Goal: Navigation & Orientation: Find specific page/section

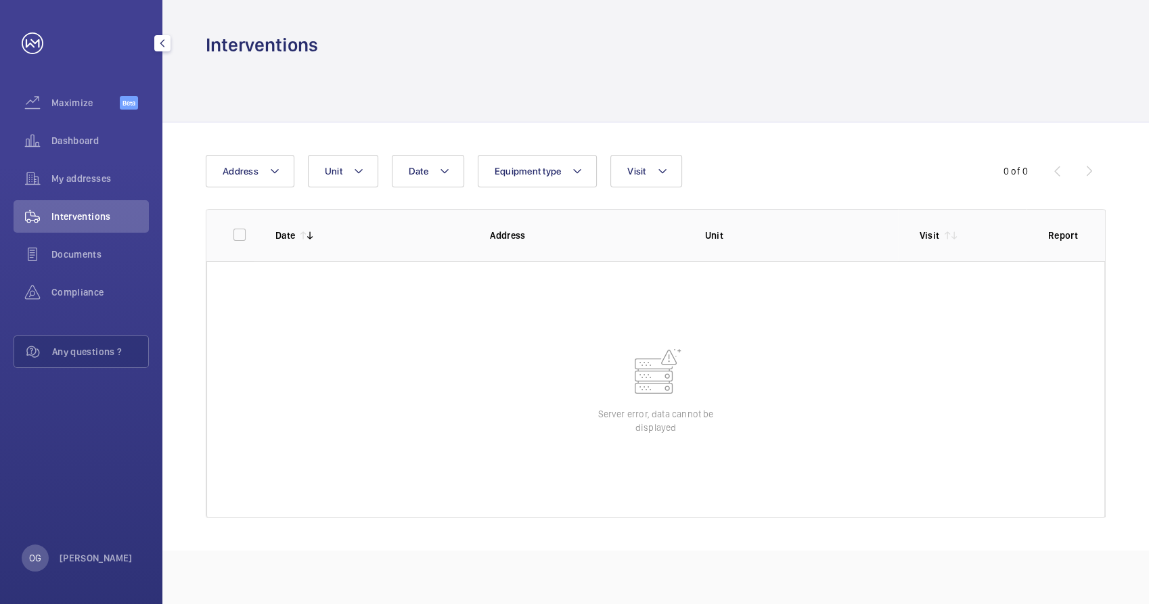
click at [108, 216] on span "Interventions" at bounding box center [99, 217] width 97 height 14
click at [107, 240] on div "Documents" at bounding box center [81, 254] width 135 height 32
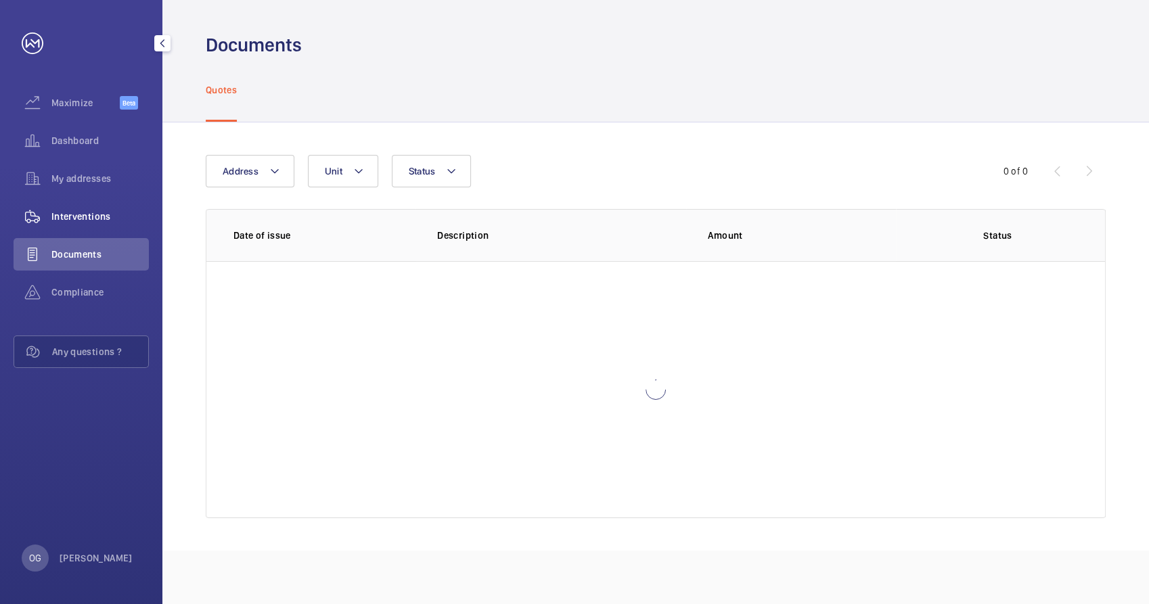
click at [97, 217] on span "Interventions" at bounding box center [99, 217] width 97 height 14
